Goal: Task Accomplishment & Management: Manage account settings

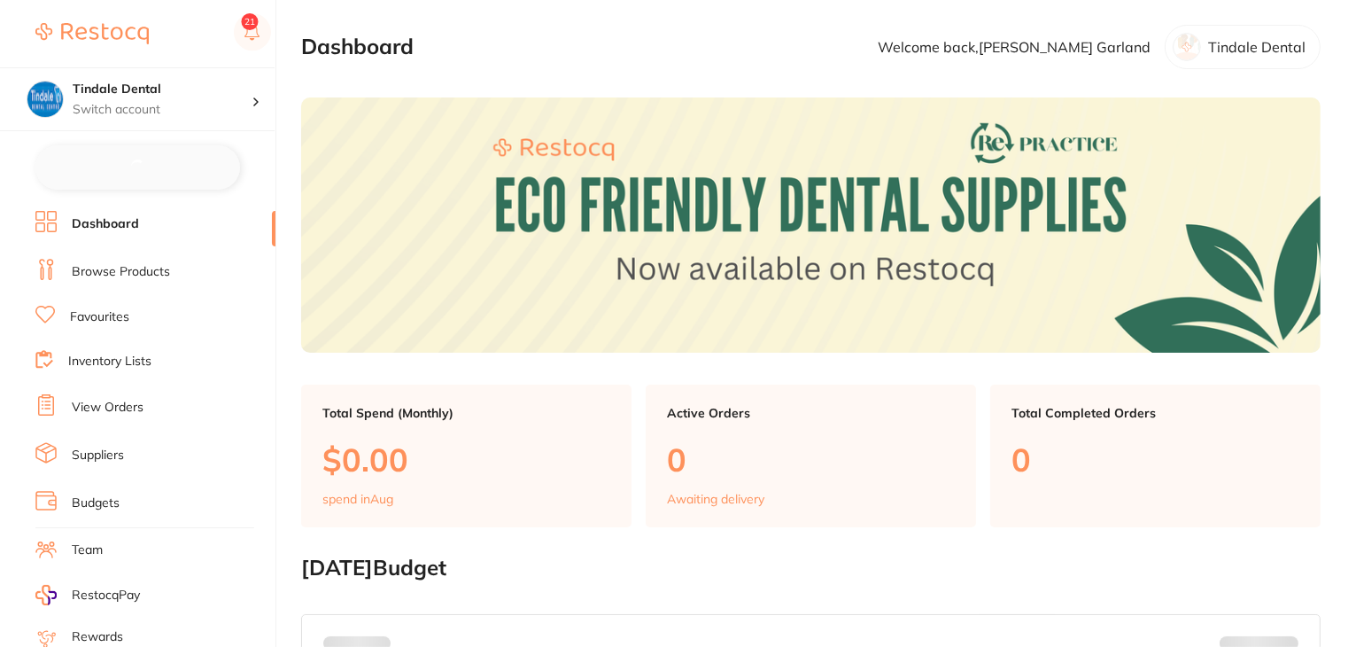
checkbox input "false"
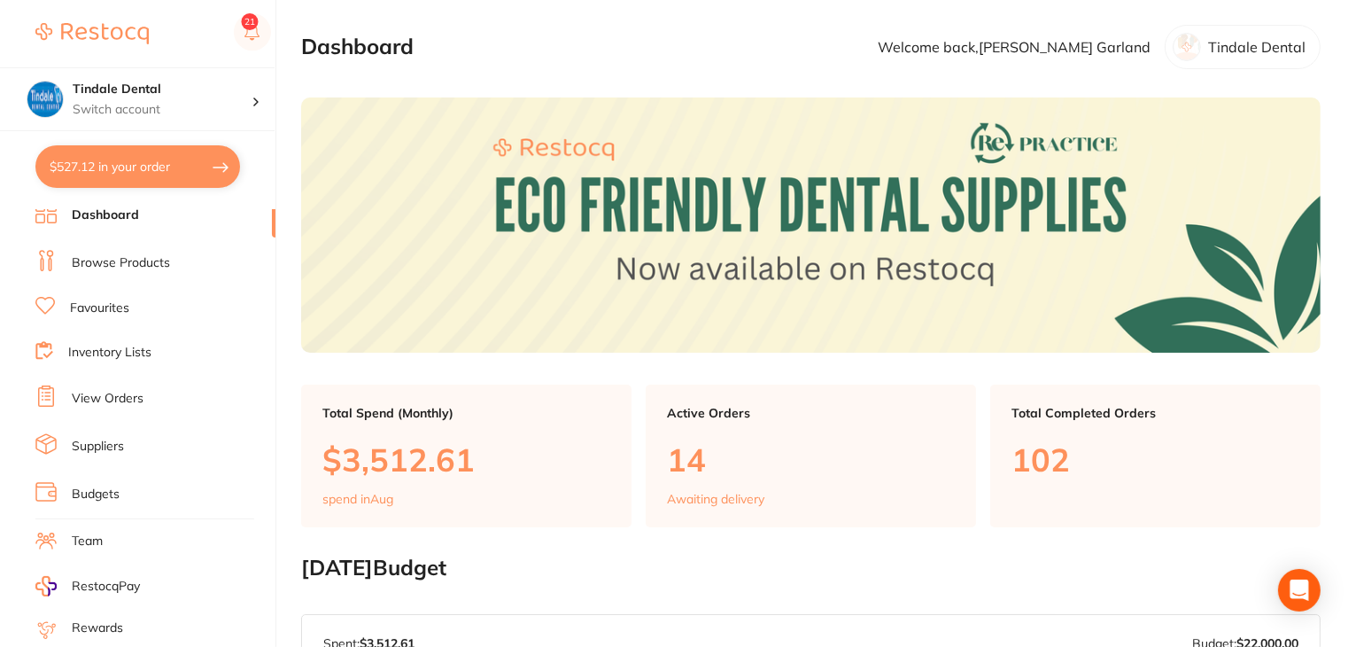
scroll to position [1, 0]
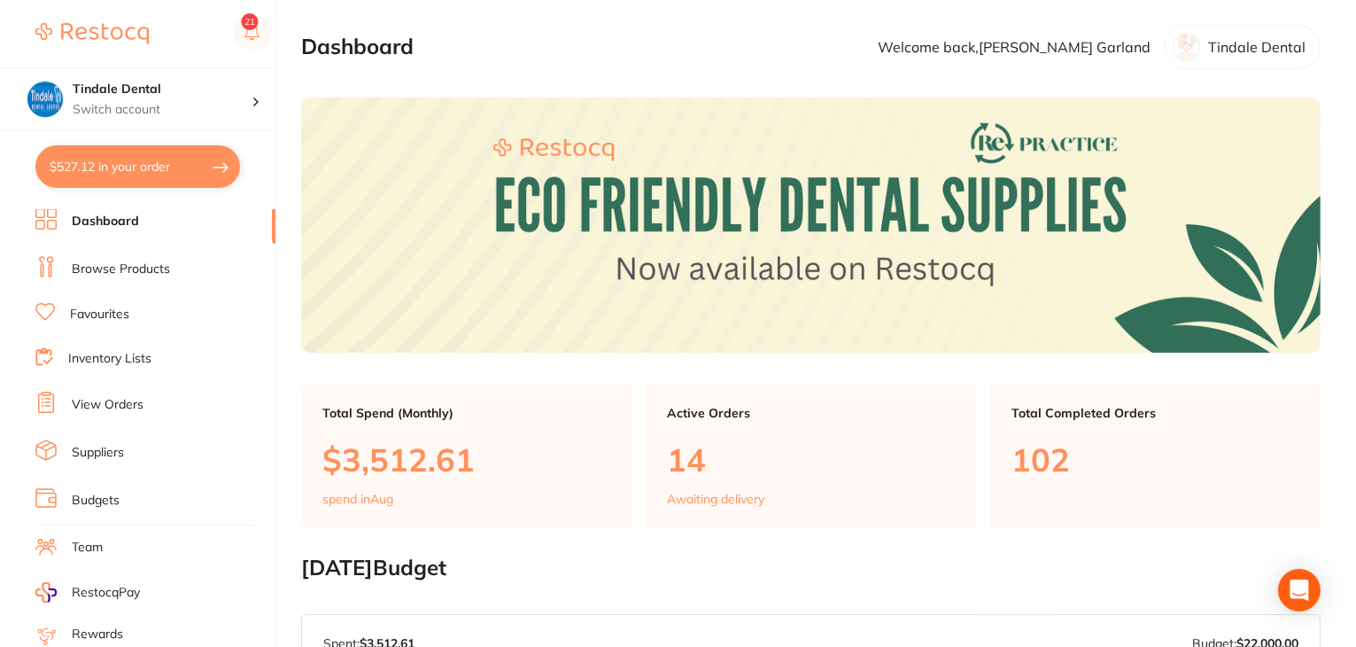
drag, startPoint x: 124, startPoint y: 398, endPoint x: 151, endPoint y: 415, distance: 32.7
click at [124, 398] on link "View Orders" at bounding box center [108, 405] width 72 height 18
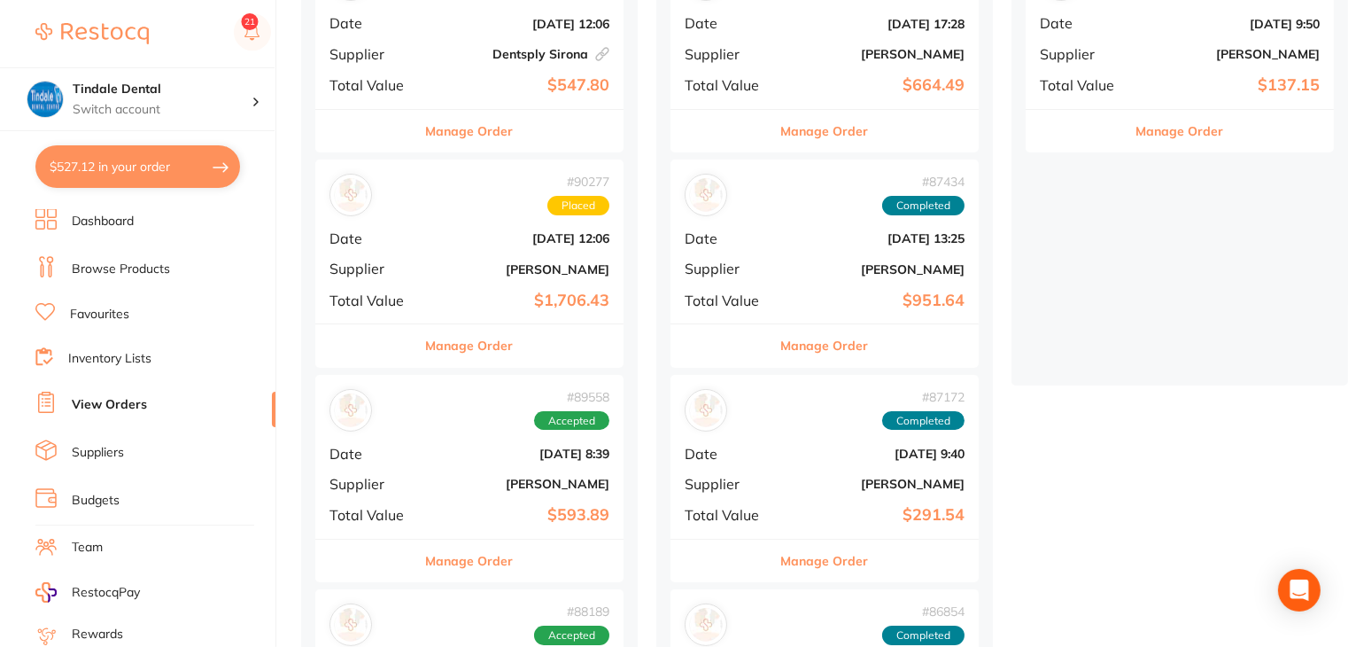
scroll to position [354, 0]
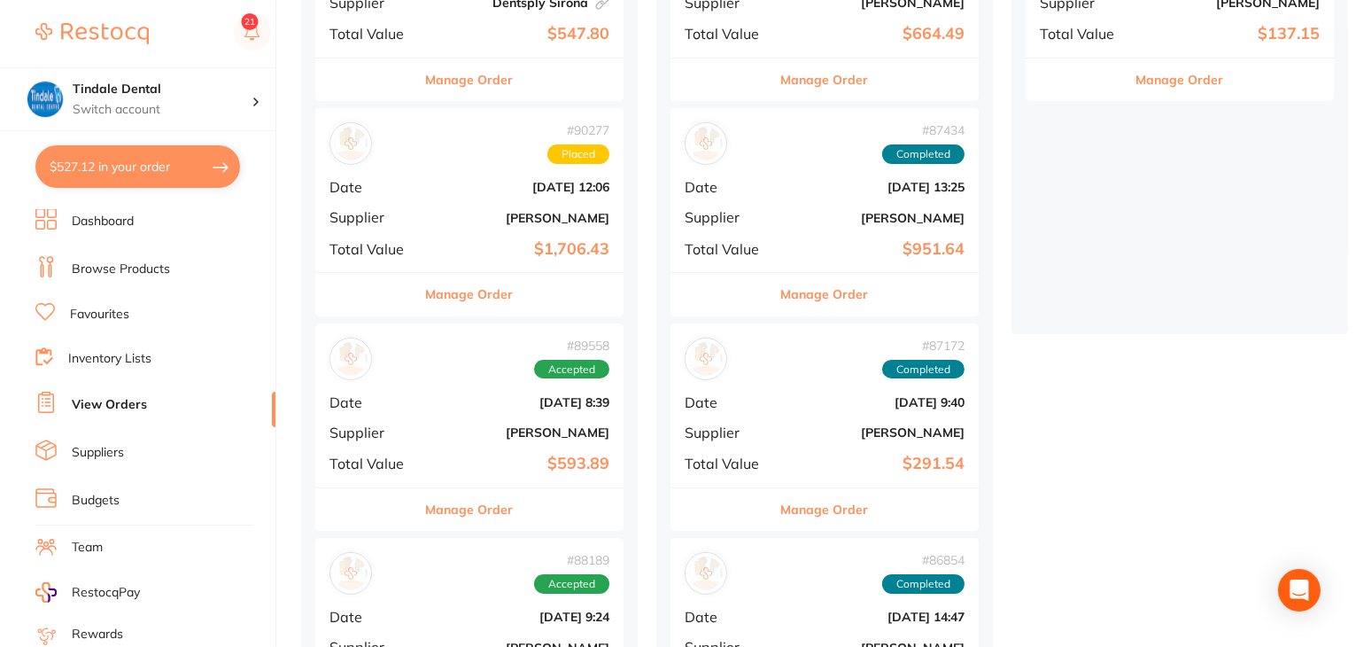
click at [462, 295] on button "Manage Order" at bounding box center [470, 294] width 88 height 43
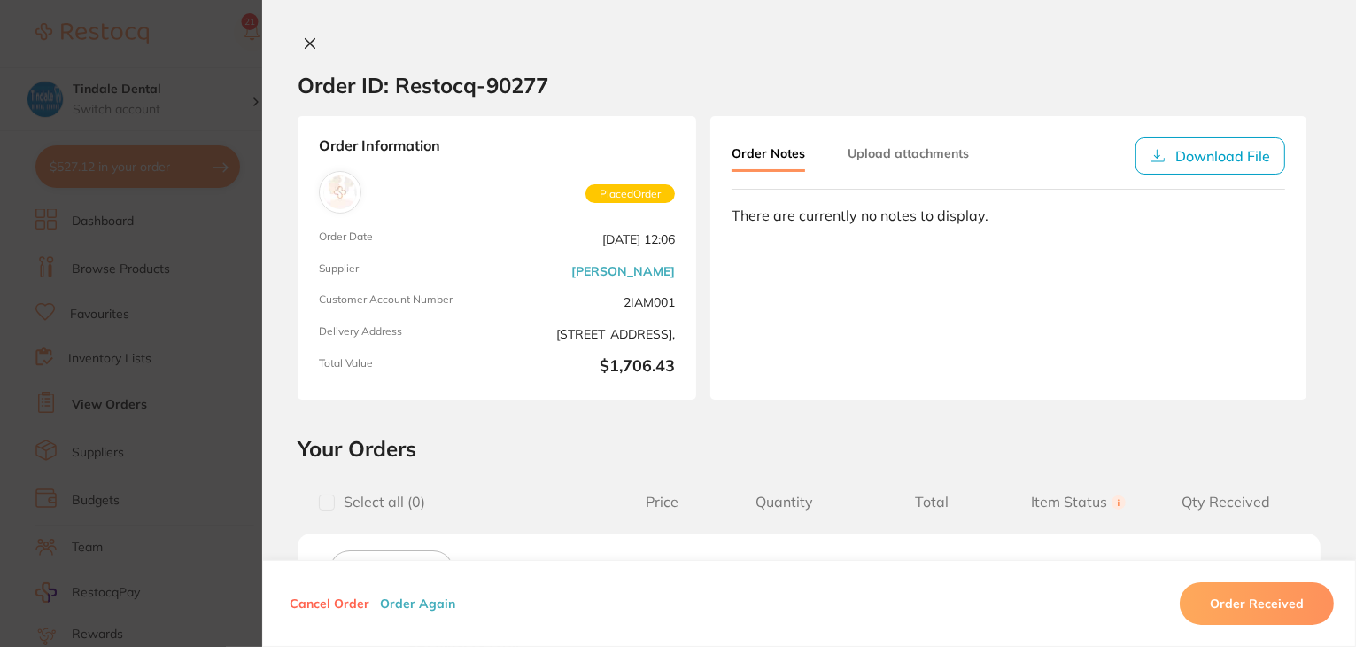
click at [303, 40] on icon at bounding box center [310, 43] width 14 height 14
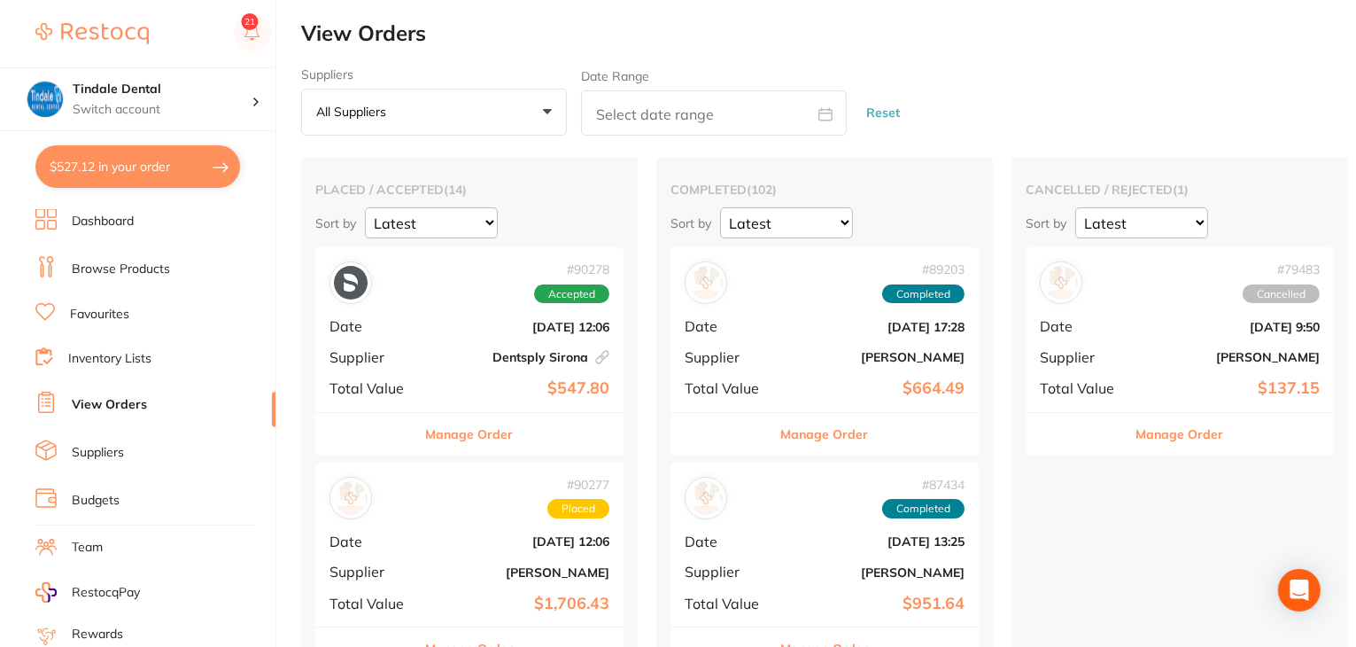
click at [110, 224] on link "Dashboard" at bounding box center [103, 222] width 62 height 18
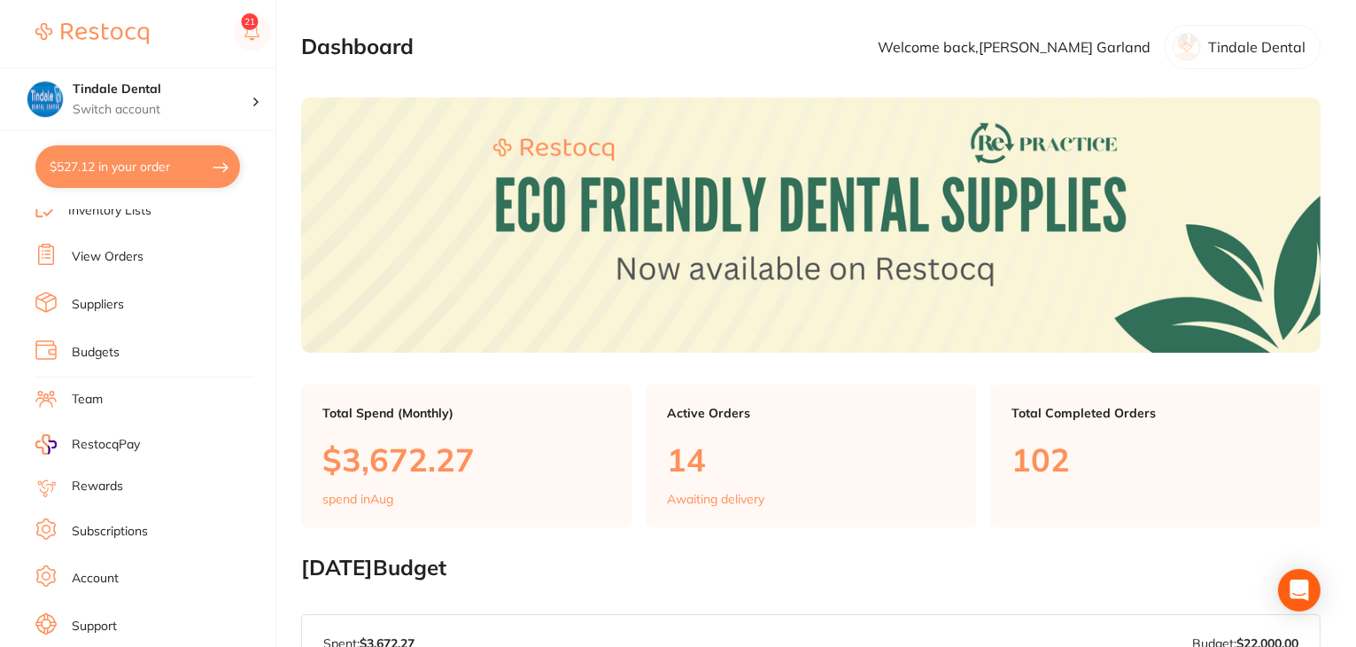
scroll to position [178, 0]
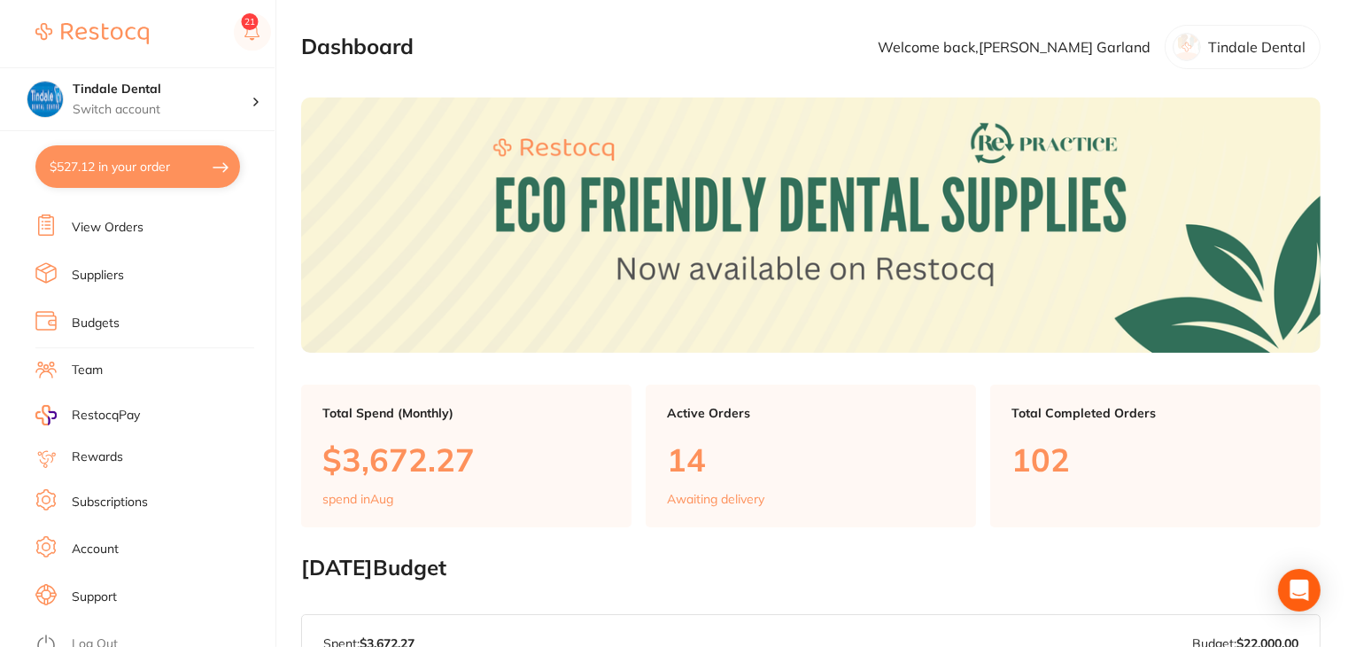
click at [105, 635] on link "Log Out" at bounding box center [95, 644] width 46 height 18
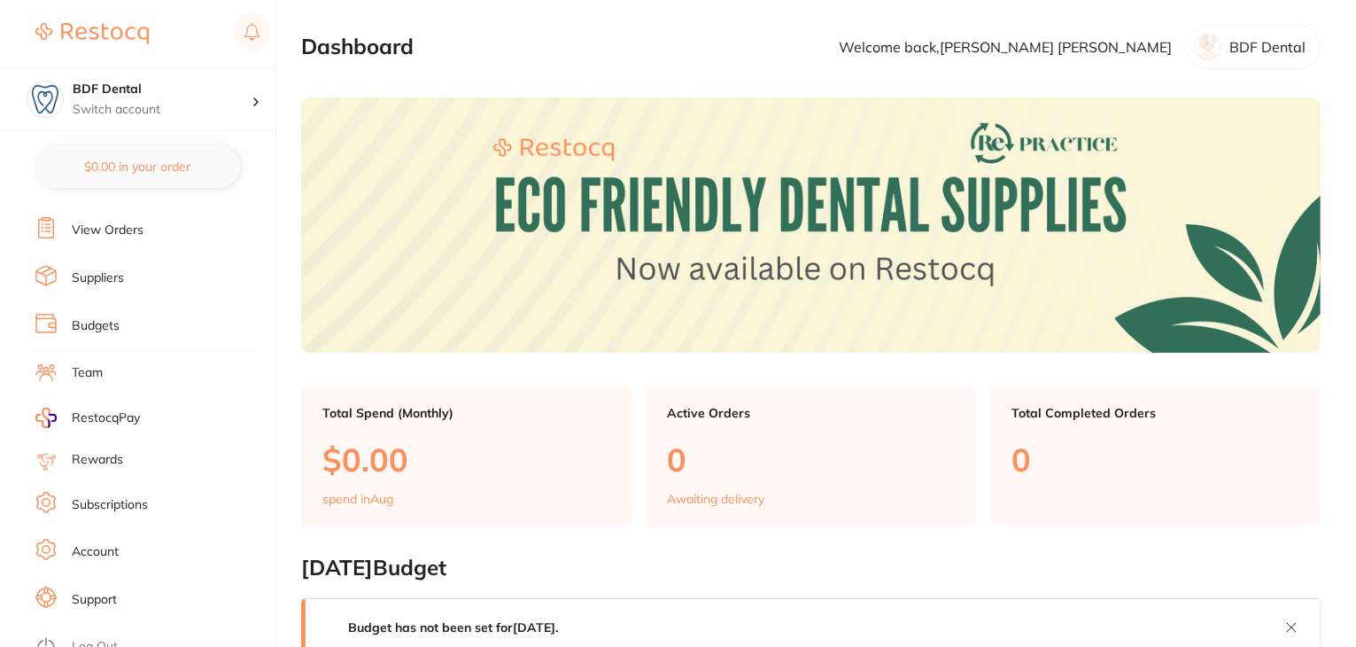
scroll to position [178, 0]
click at [104, 500] on link "Subscriptions" at bounding box center [110, 502] width 76 height 18
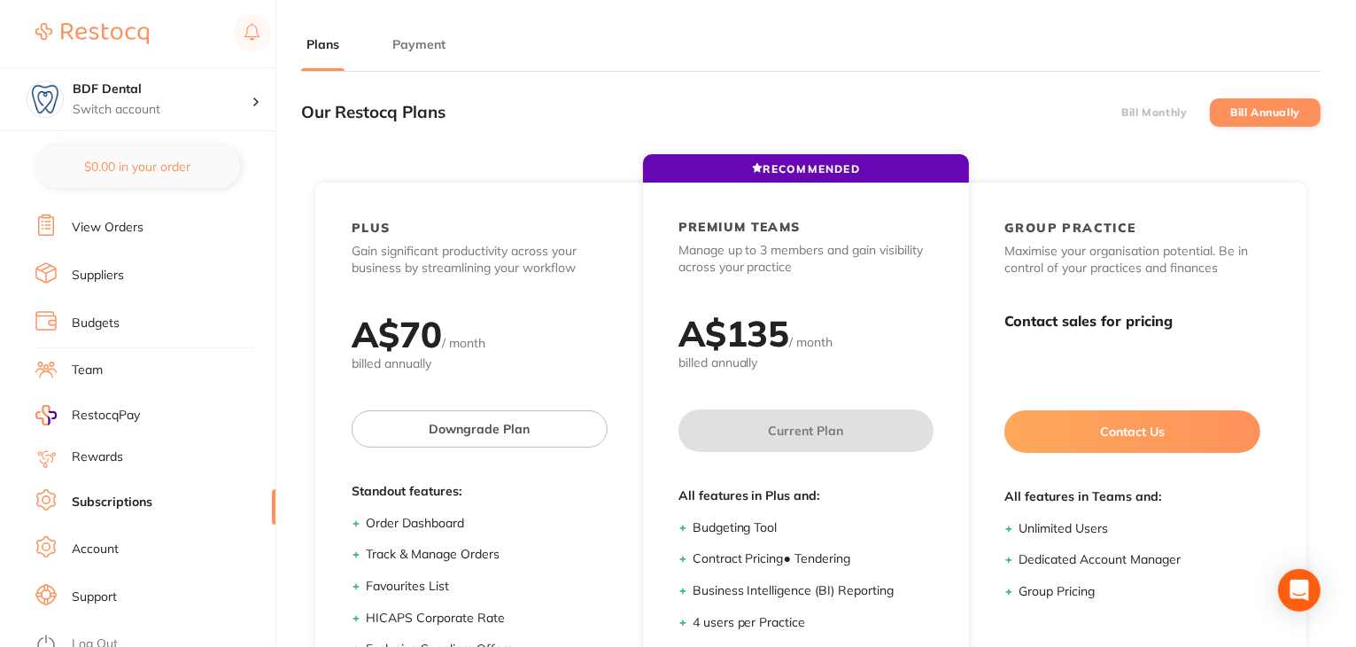
click at [402, 40] on button "Payment" at bounding box center [419, 44] width 64 height 17
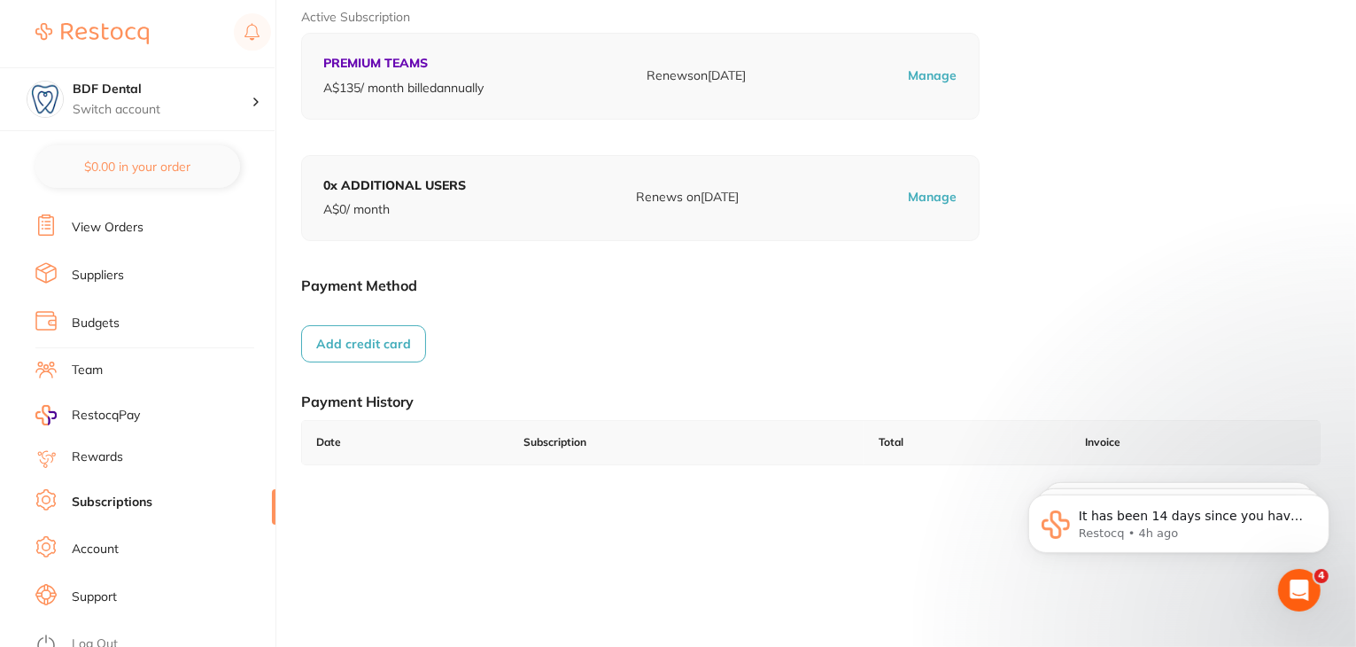
scroll to position [244, 0]
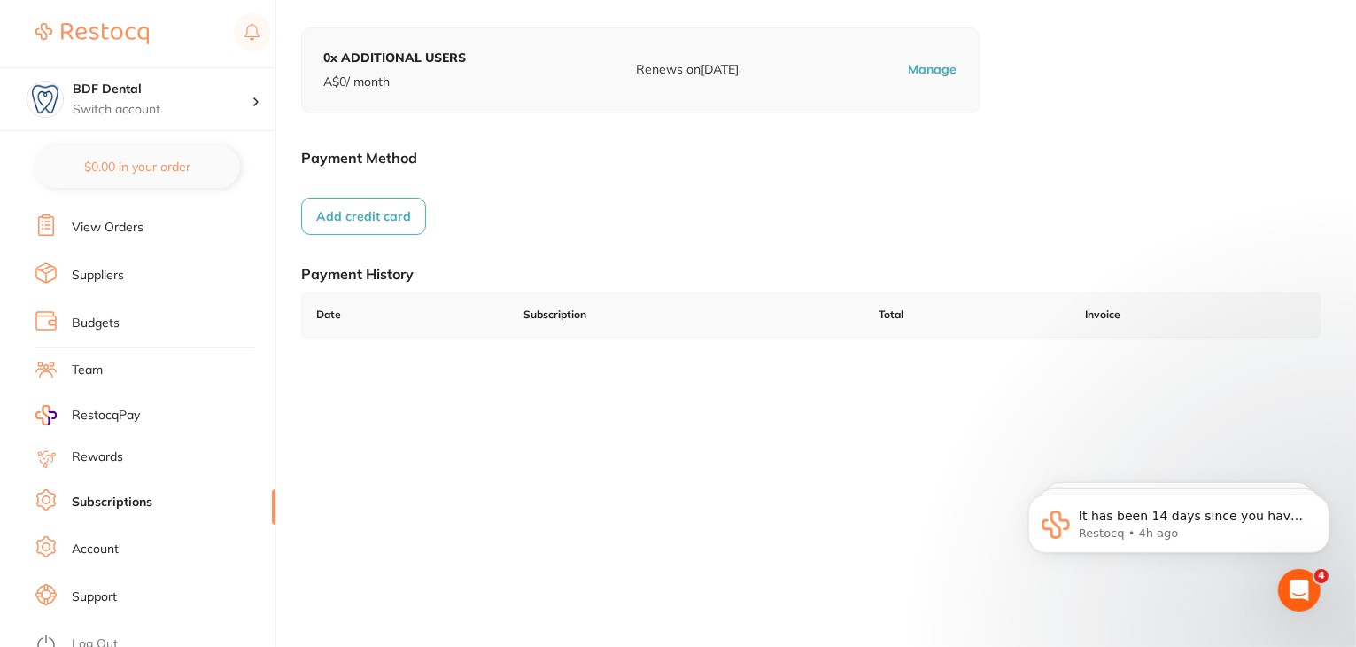
click at [89, 635] on link "Log Out" at bounding box center [95, 644] width 46 height 18
